Goal: Transaction & Acquisition: Purchase product/service

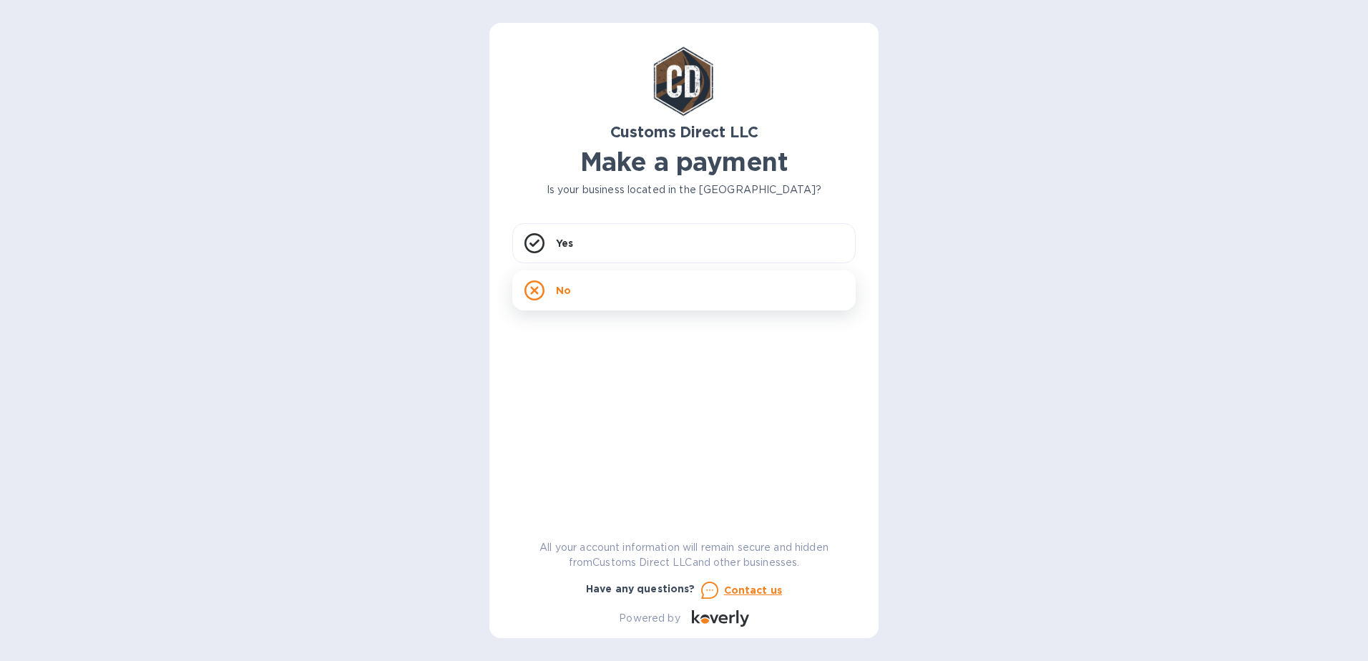
click at [587, 293] on div "No" at bounding box center [683, 290] width 343 height 40
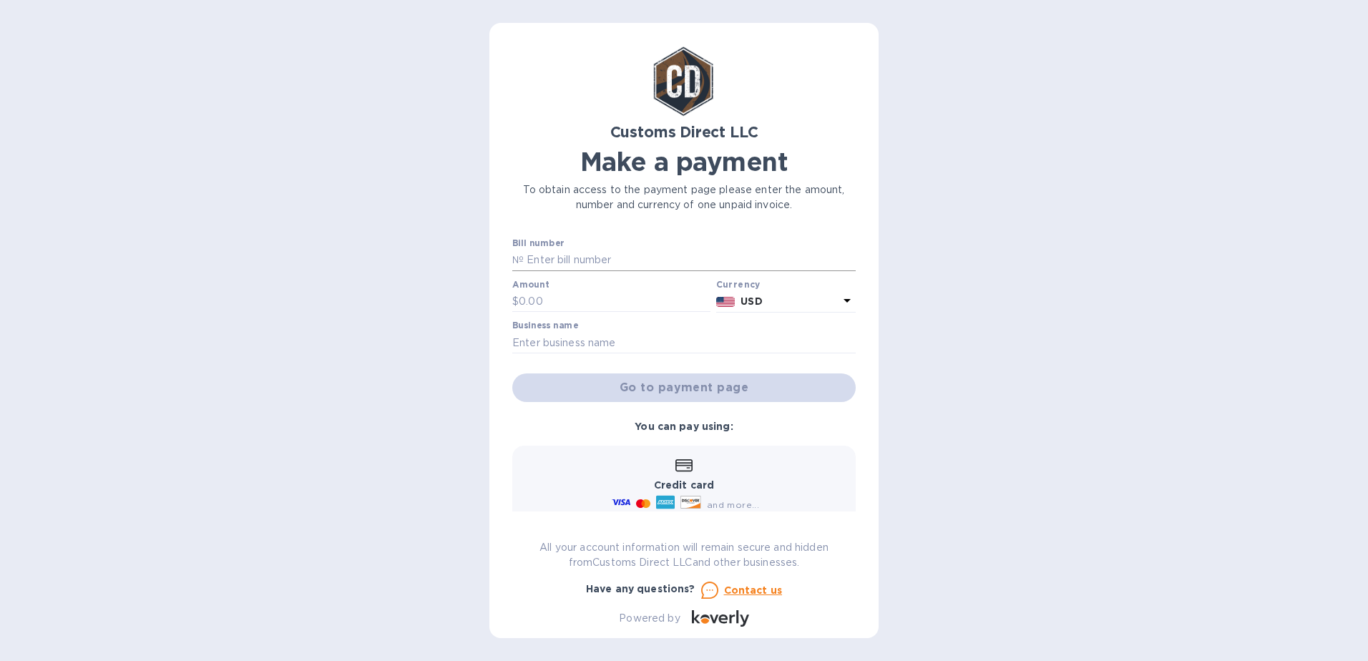
click at [561, 259] on input "text" at bounding box center [690, 260] width 332 height 21
type input "B54795 AND B54796"
click at [526, 303] on input "text" at bounding box center [615, 301] width 192 height 21
type input "4,979"
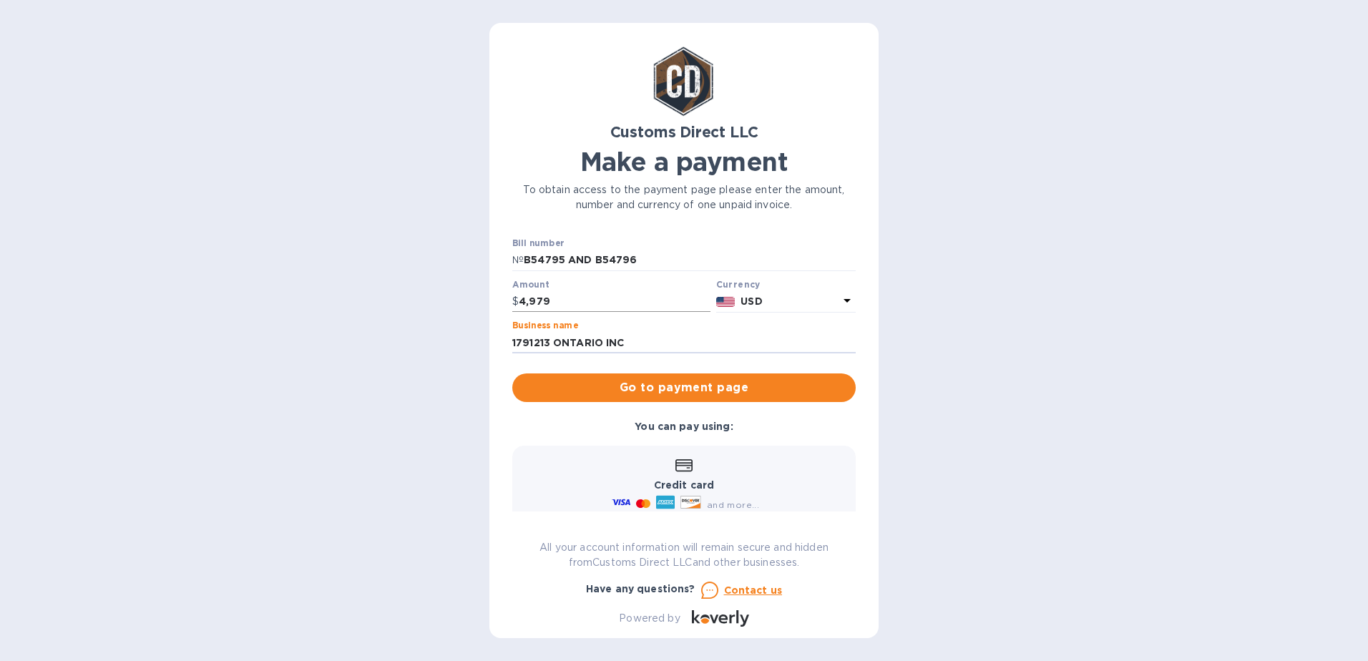
type input "1791213 ONTARIO INC"
click at [558, 298] on input "4,979" at bounding box center [615, 301] width 192 height 21
type input "4,979.00"
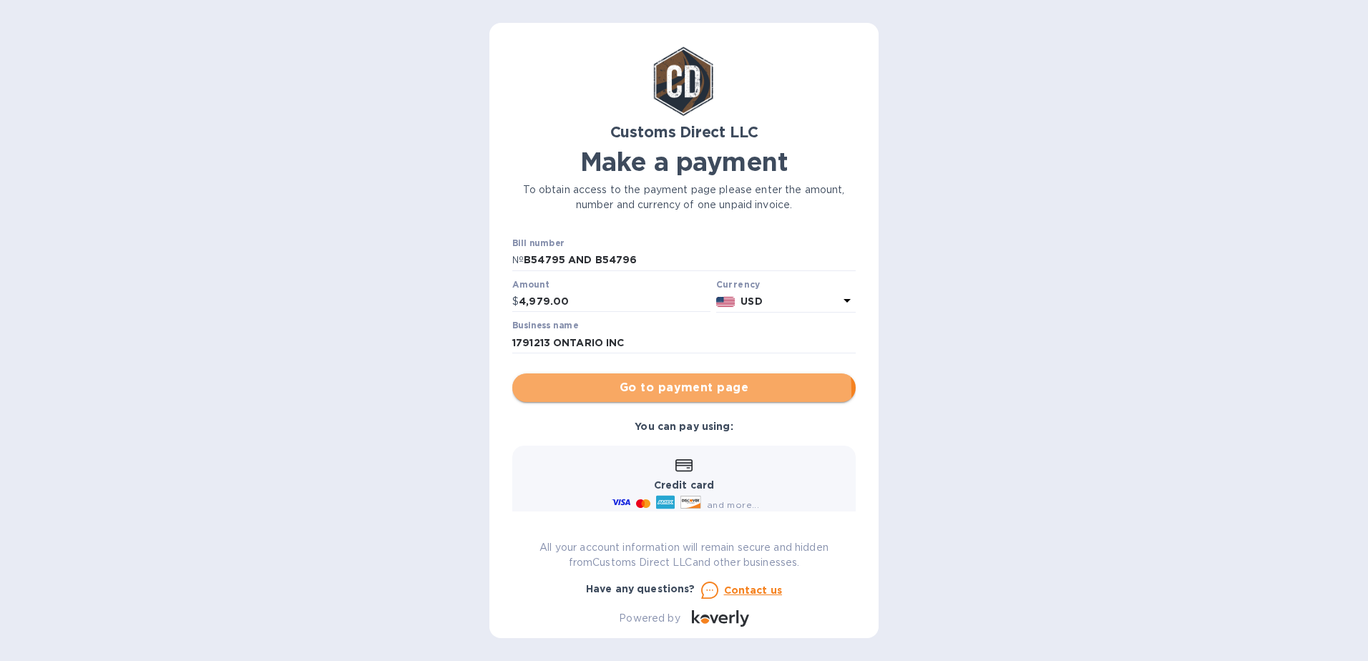
click at [645, 392] on span "Go to payment page" at bounding box center [684, 387] width 320 height 17
